Goal: Transaction & Acquisition: Book appointment/travel/reservation

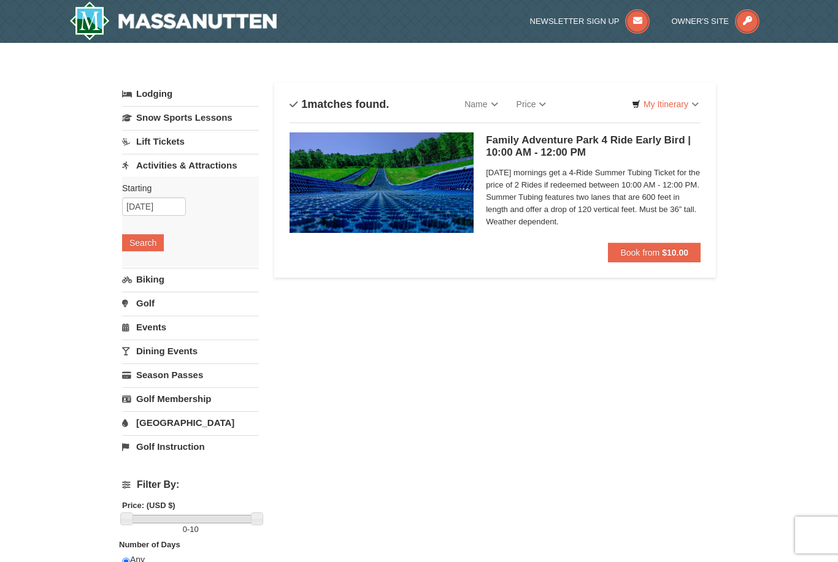
click at [219, 168] on link "Activities & Attractions" at bounding box center [190, 165] width 137 height 23
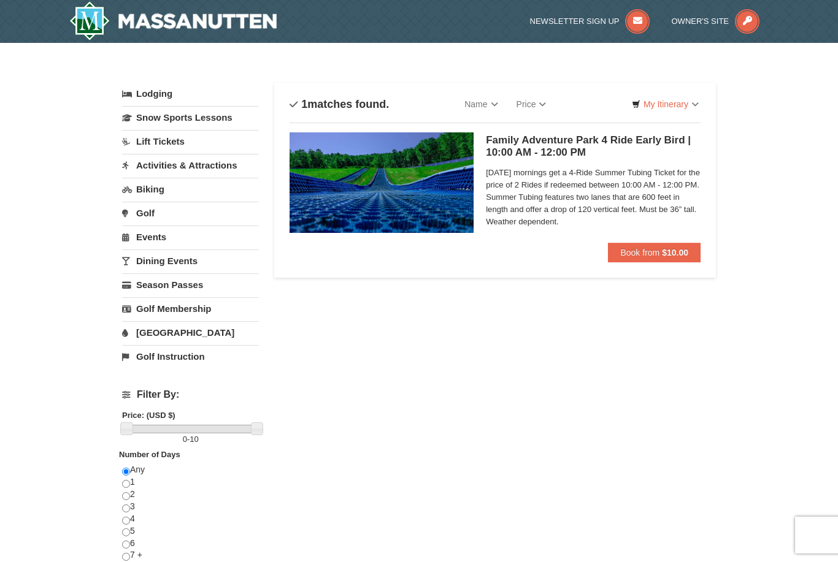
click at [188, 336] on link "[GEOGRAPHIC_DATA]" at bounding box center [190, 332] width 137 height 23
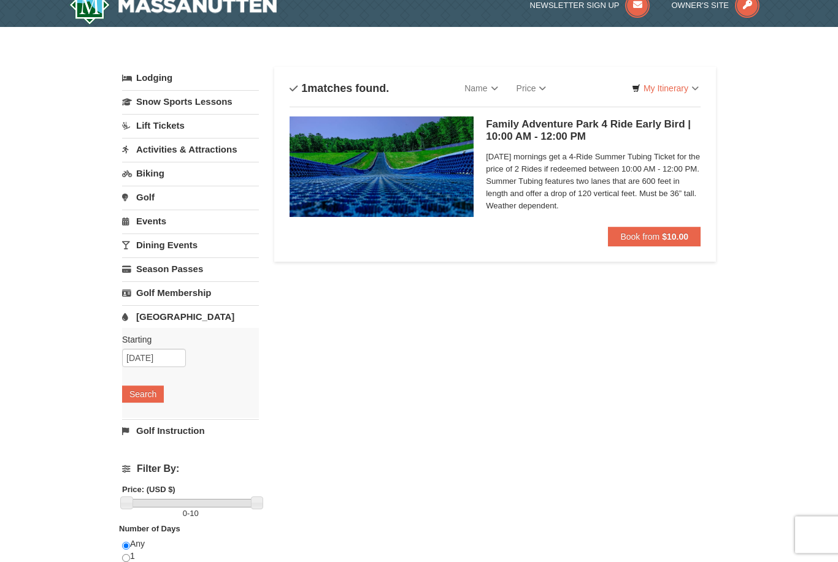
scroll to position [32, 0]
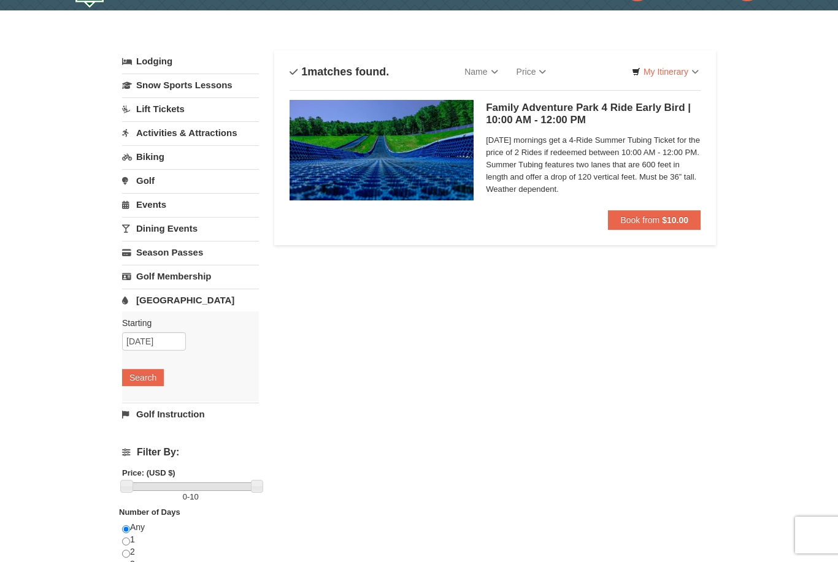
click at [153, 375] on button "Search" at bounding box center [143, 377] width 42 height 17
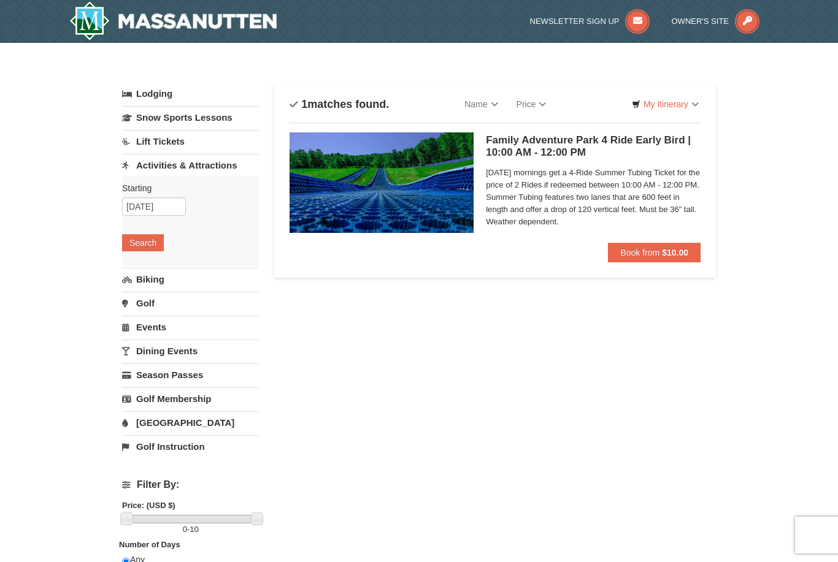
click at [208, 144] on link "Lift Tickets" at bounding box center [190, 141] width 137 height 23
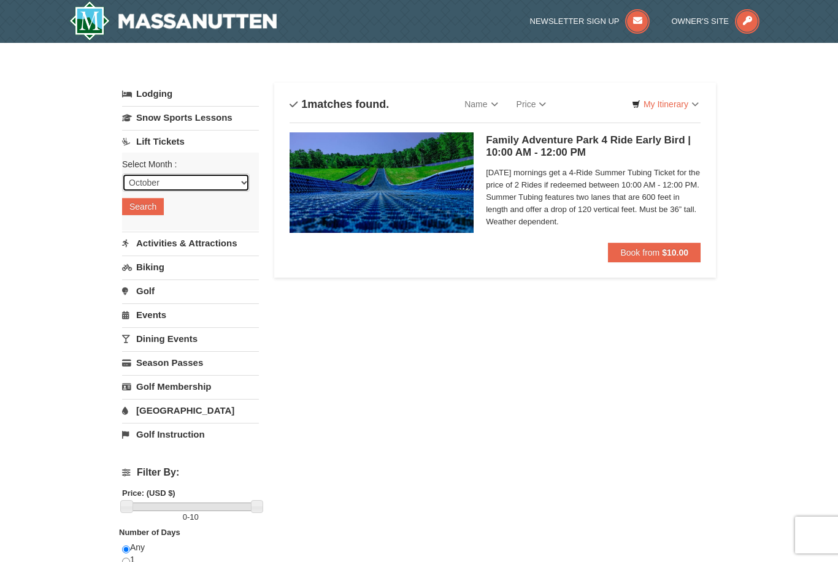
click at [235, 183] on select "October November December January February March April May June July August Sep…" at bounding box center [186, 183] width 128 height 18
select select "11"
click at [158, 210] on button "Search" at bounding box center [143, 206] width 42 height 17
click at [193, 101] on link "Lodging" at bounding box center [190, 94] width 137 height 22
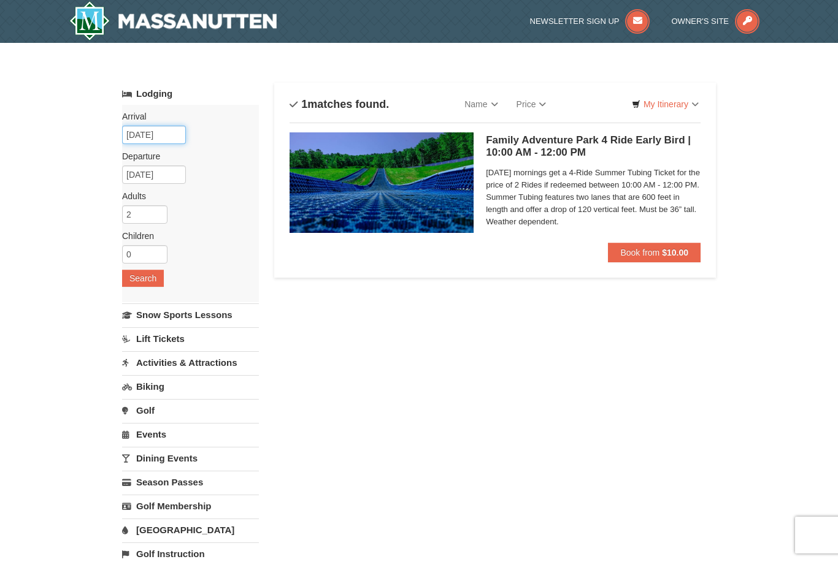
click at [161, 136] on input "[DATE]" at bounding box center [154, 135] width 64 height 18
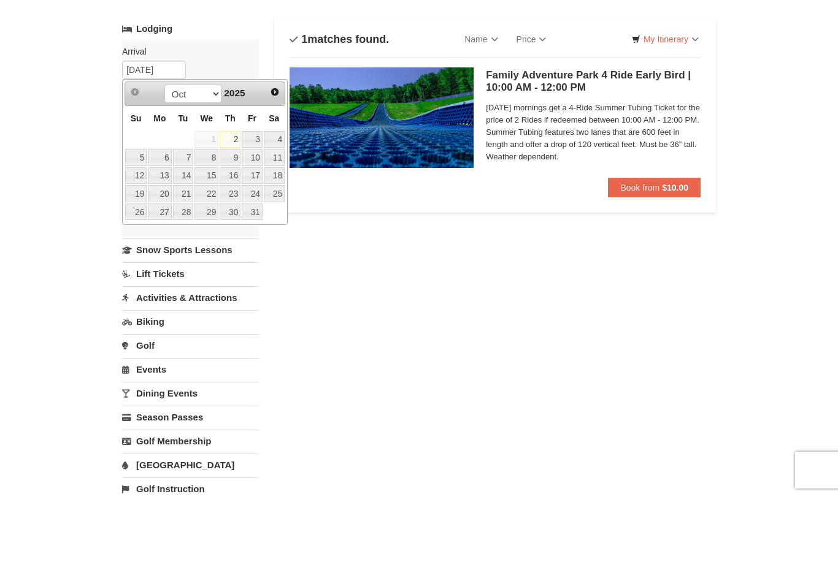
click at [277, 232] on link "18" at bounding box center [274, 240] width 21 height 17
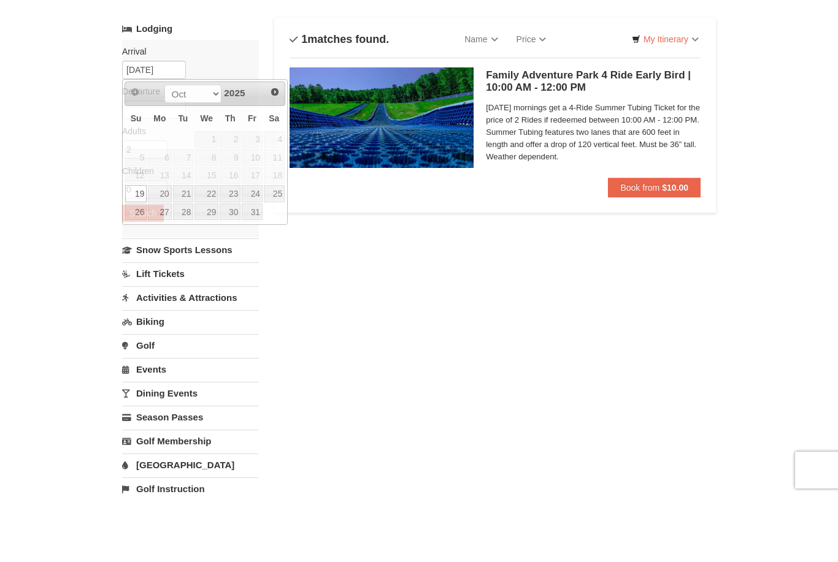
scroll to position [65, 0]
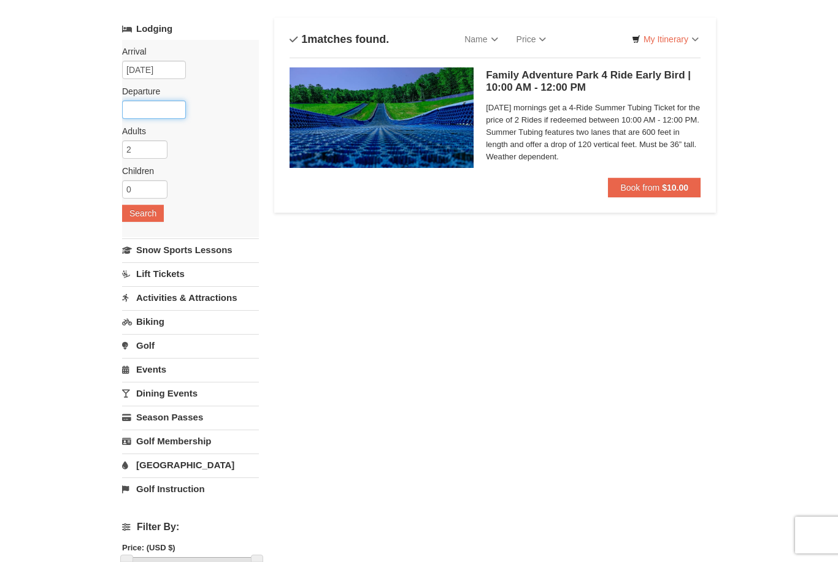
click at [164, 114] on input "text" at bounding box center [154, 110] width 64 height 18
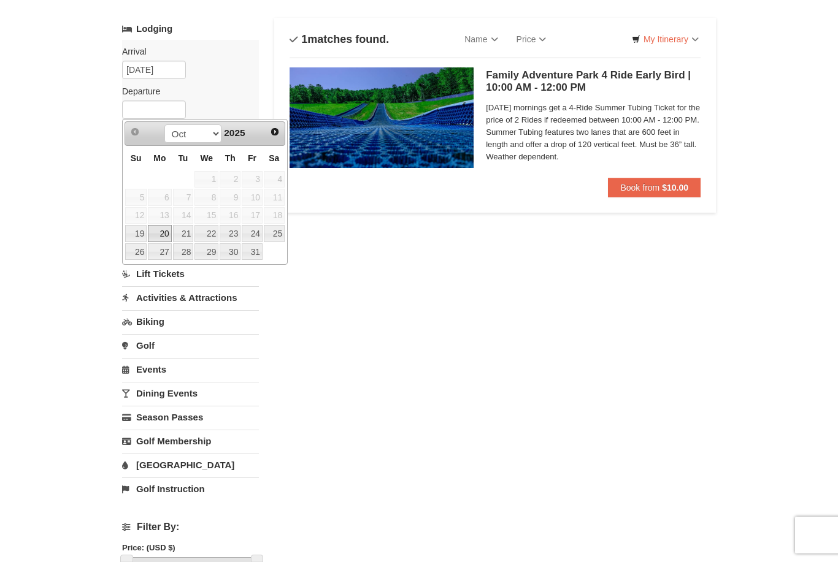
click at [161, 237] on link "20" at bounding box center [159, 233] width 23 height 17
type input "[DATE]"
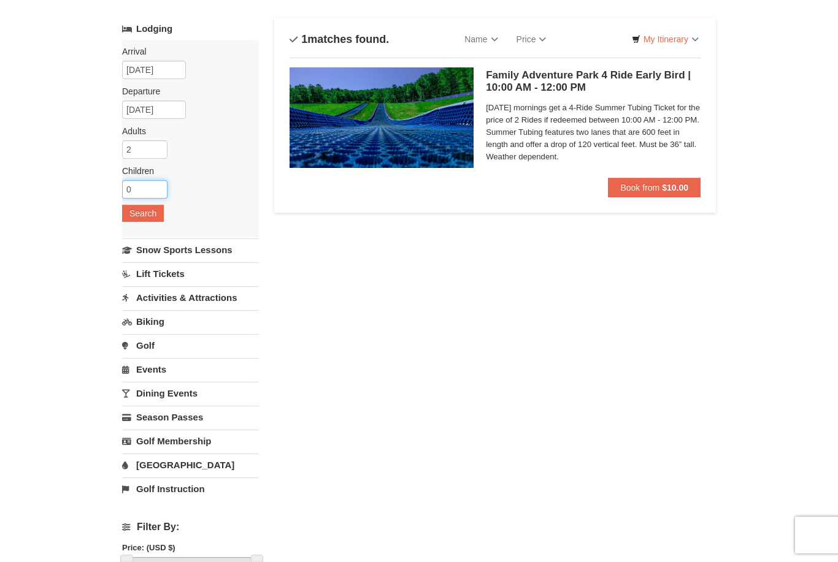
click at [154, 190] on input "0" at bounding box center [144, 189] width 45 height 18
type input "3"
click at [148, 218] on button "Search" at bounding box center [143, 213] width 42 height 17
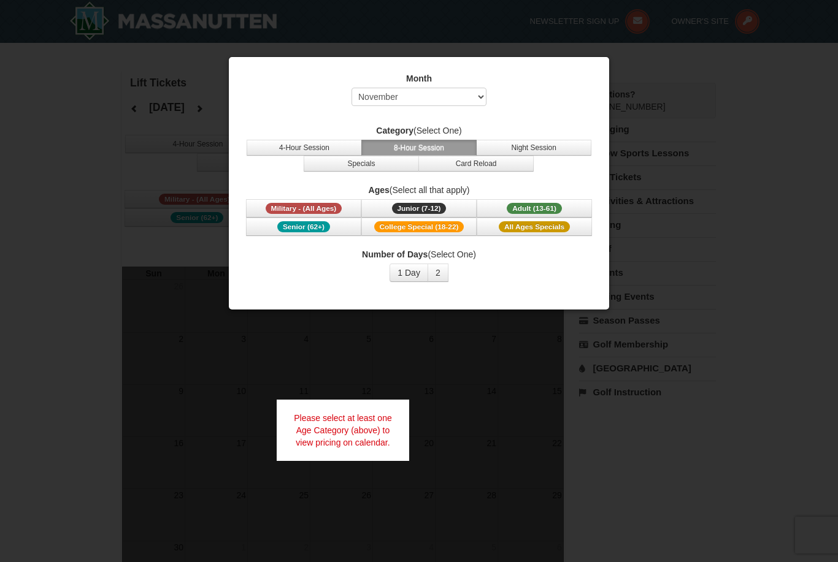
select select "11"
click at [721, 158] on div at bounding box center [419, 281] width 838 height 562
click at [71, 172] on div at bounding box center [419, 281] width 838 height 562
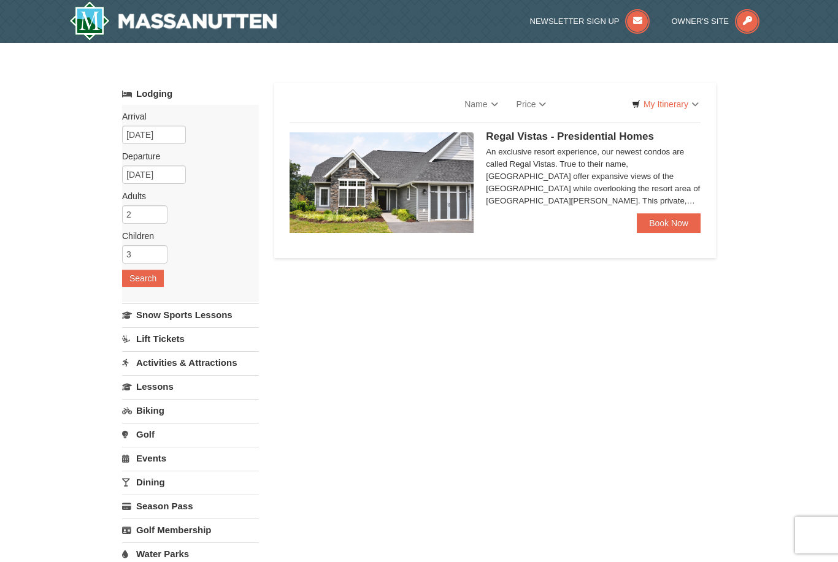
select select "10"
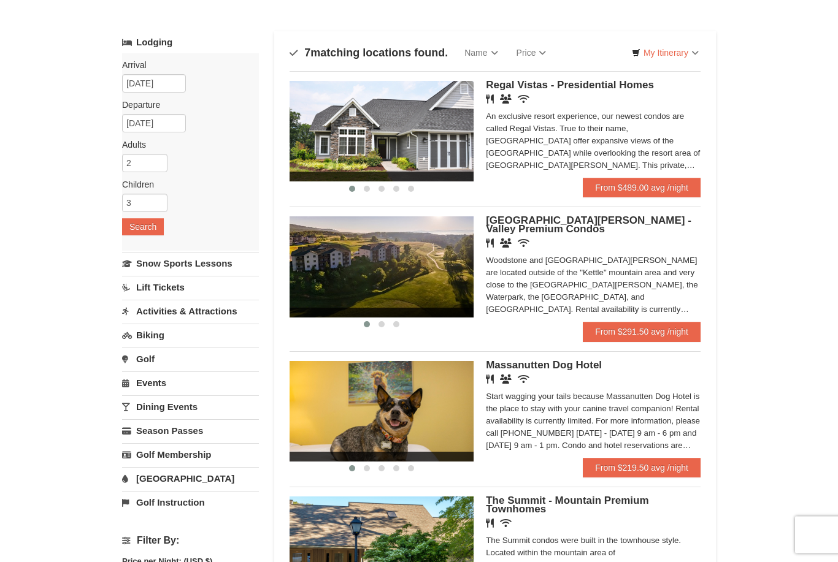
scroll to position [52, 0]
click at [664, 336] on link "From $291.50 avg /night" at bounding box center [641, 332] width 118 height 20
